Goal: Find specific page/section

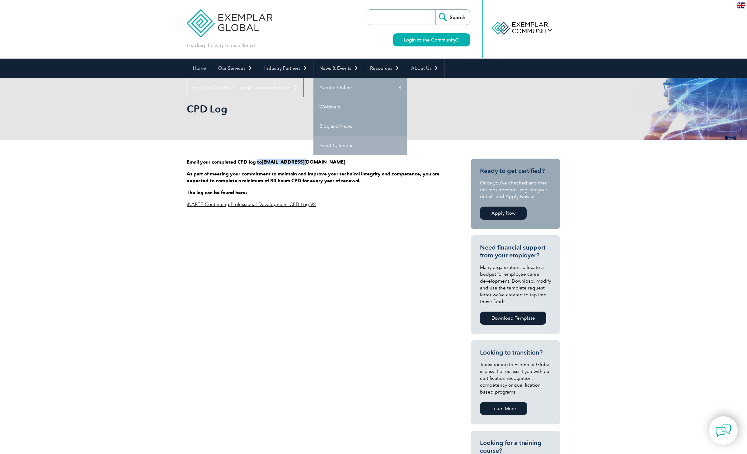
click at [341, 145] on link "Event Calendar" at bounding box center [360, 145] width 93 height 19
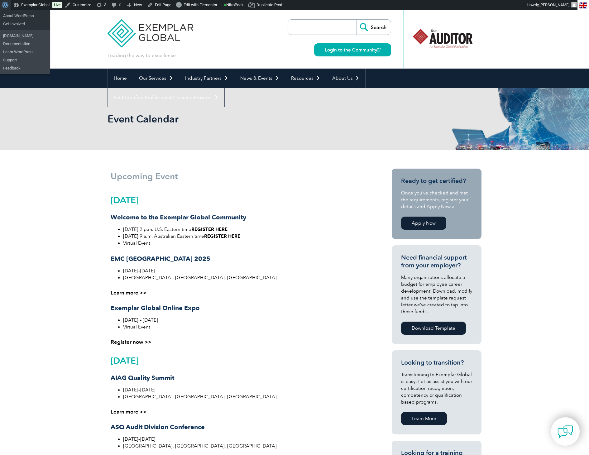
click at [4, 5] on span "Toolbar" at bounding box center [4, 4] width 5 height 9
